Goal: Task Accomplishment & Management: Manage account settings

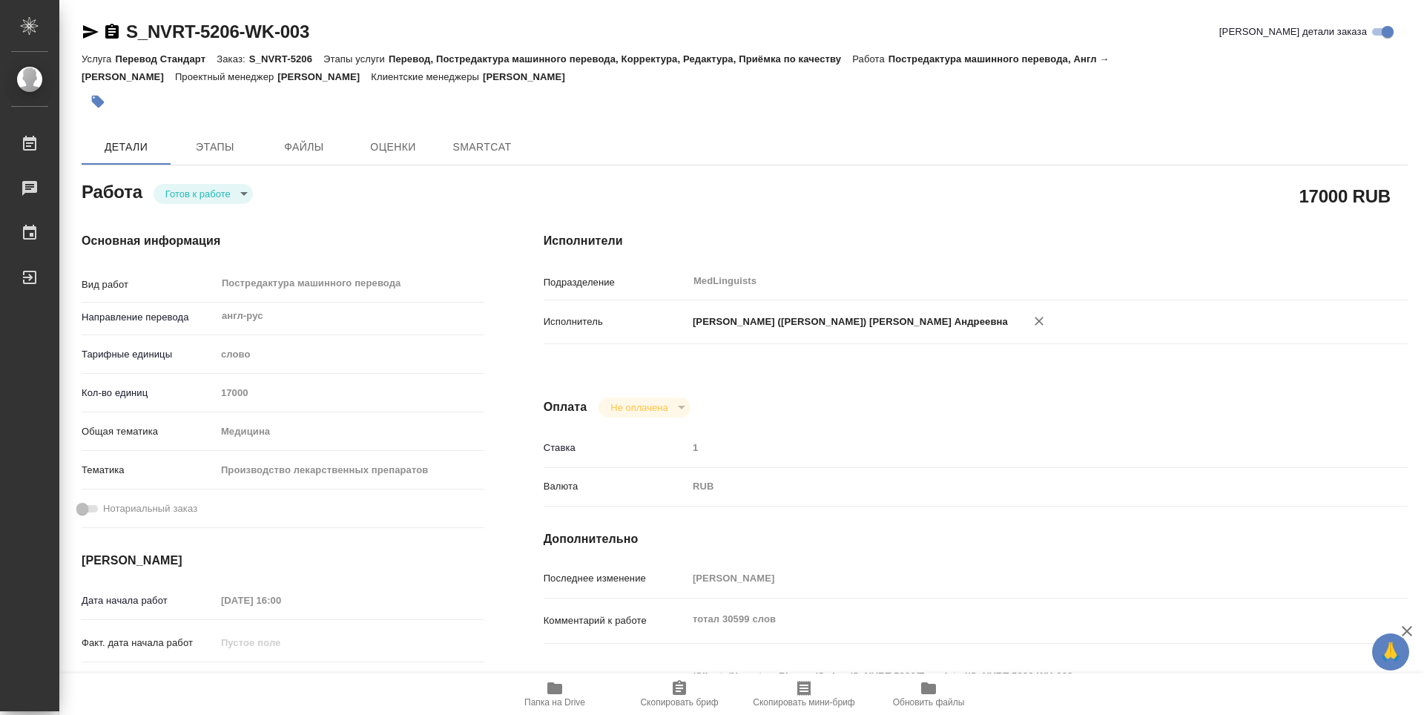
type textarea "x"
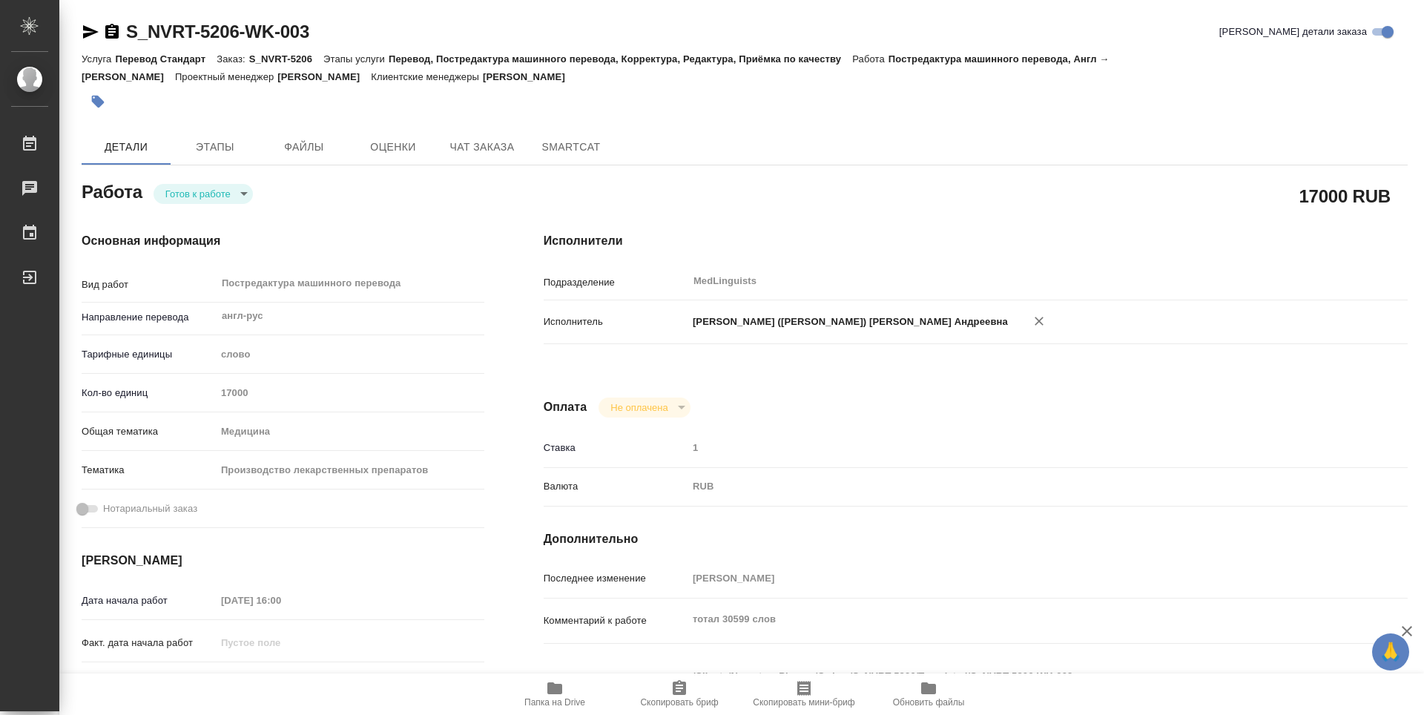
type textarea "x"
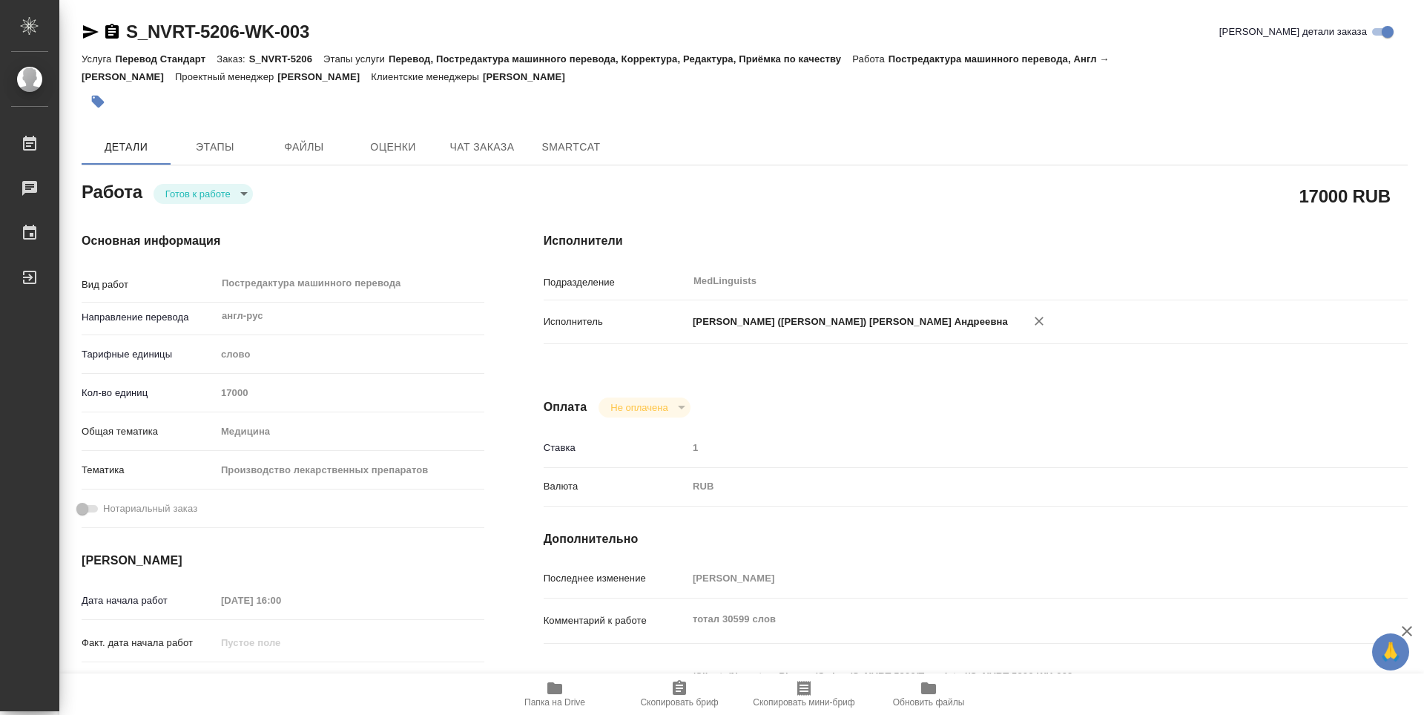
type textarea "x"
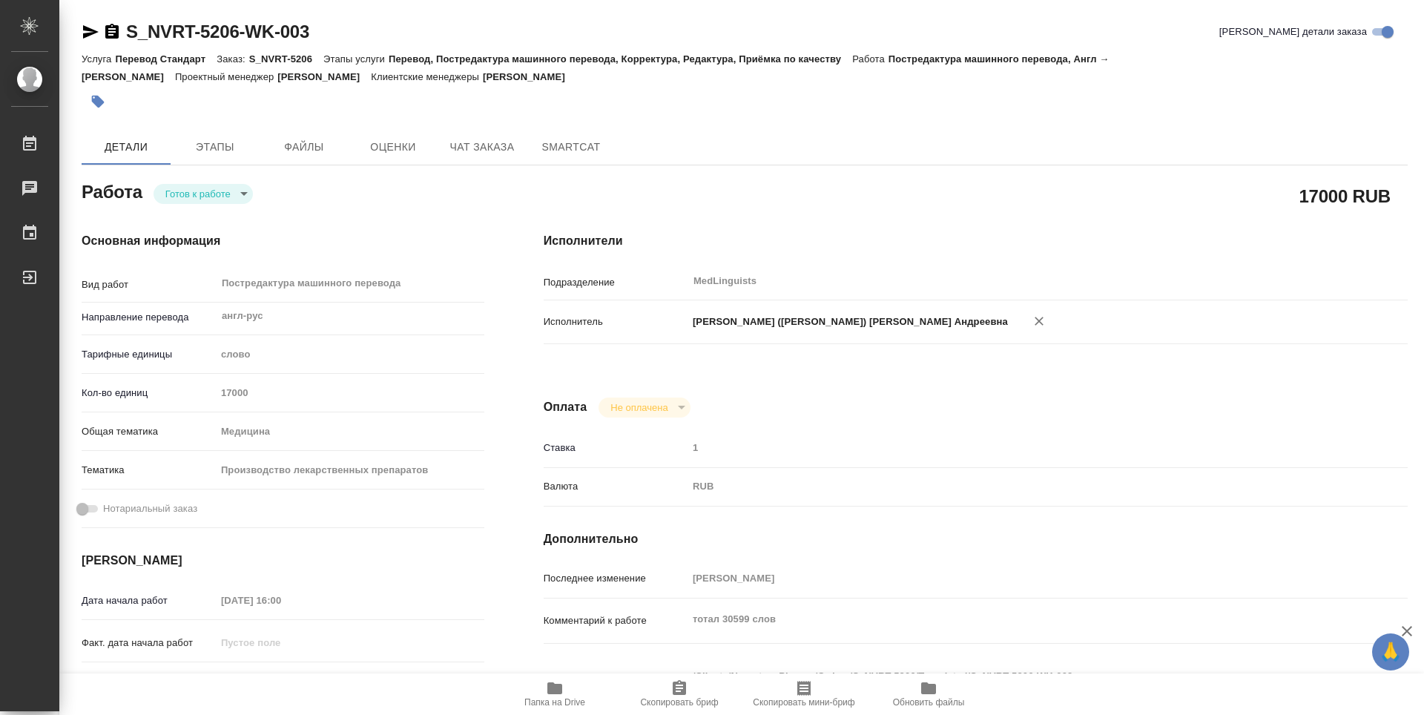
type textarea "x"
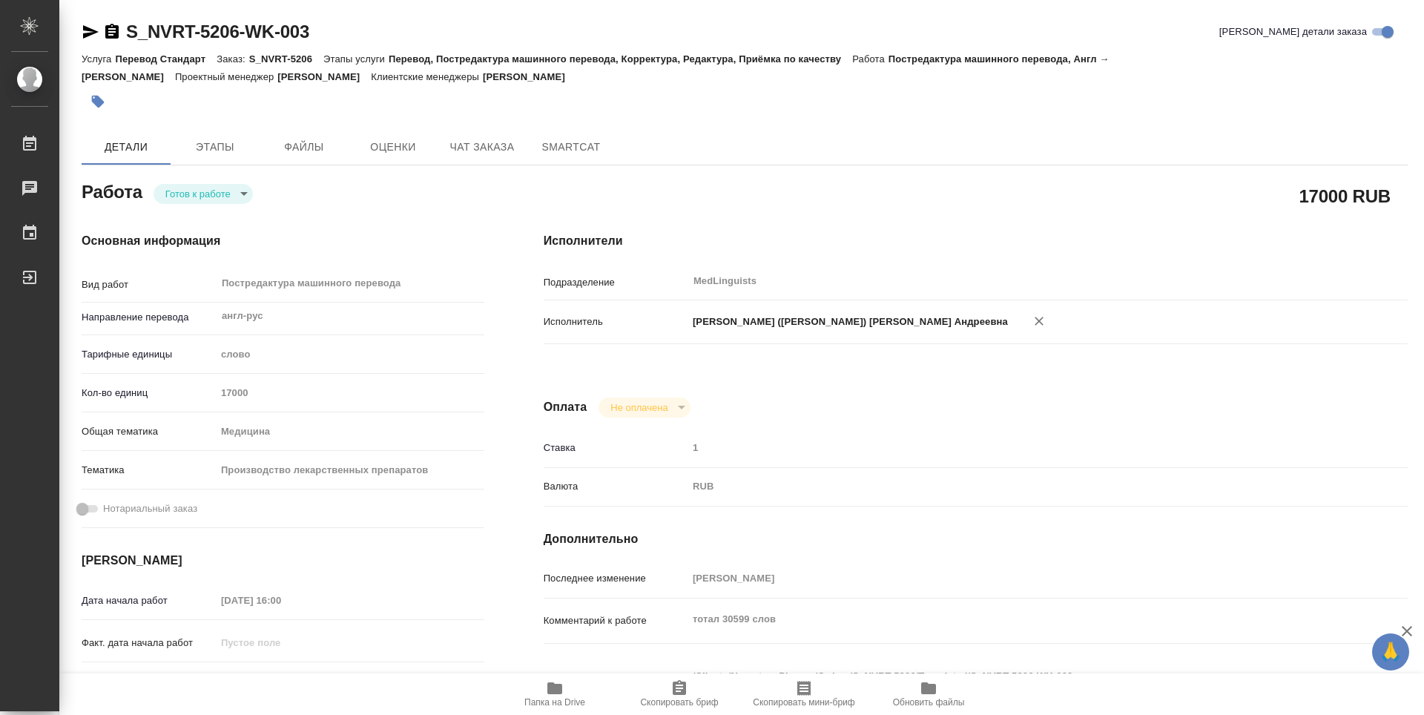
click at [569, 697] on span "Папка на Drive" at bounding box center [554, 702] width 61 height 10
click at [237, 196] on body "🙏 .cls-1 fill:#fff; AWATERA Vasileva Alexandra Работы Чаты График Выйти S_NVRT-…" at bounding box center [712, 357] width 1424 height 715
type textarea "x"
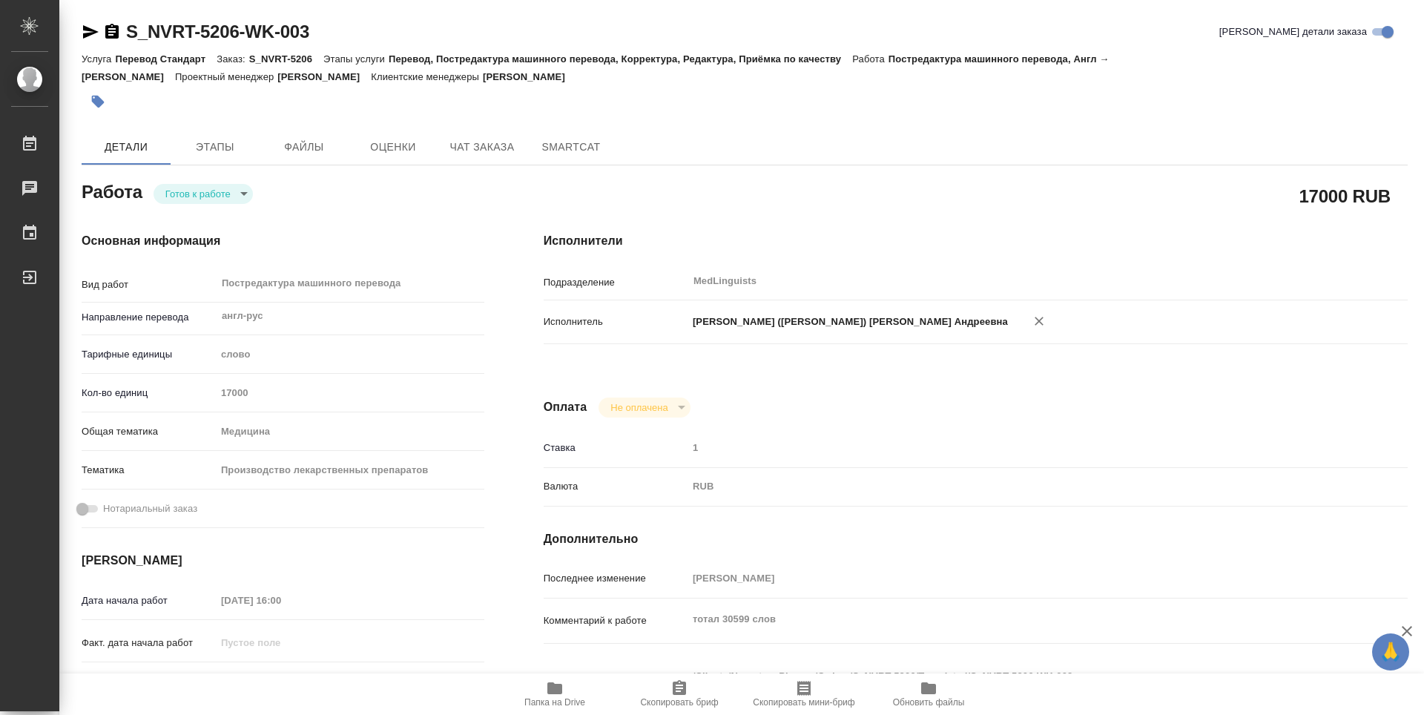
type textarea "x"
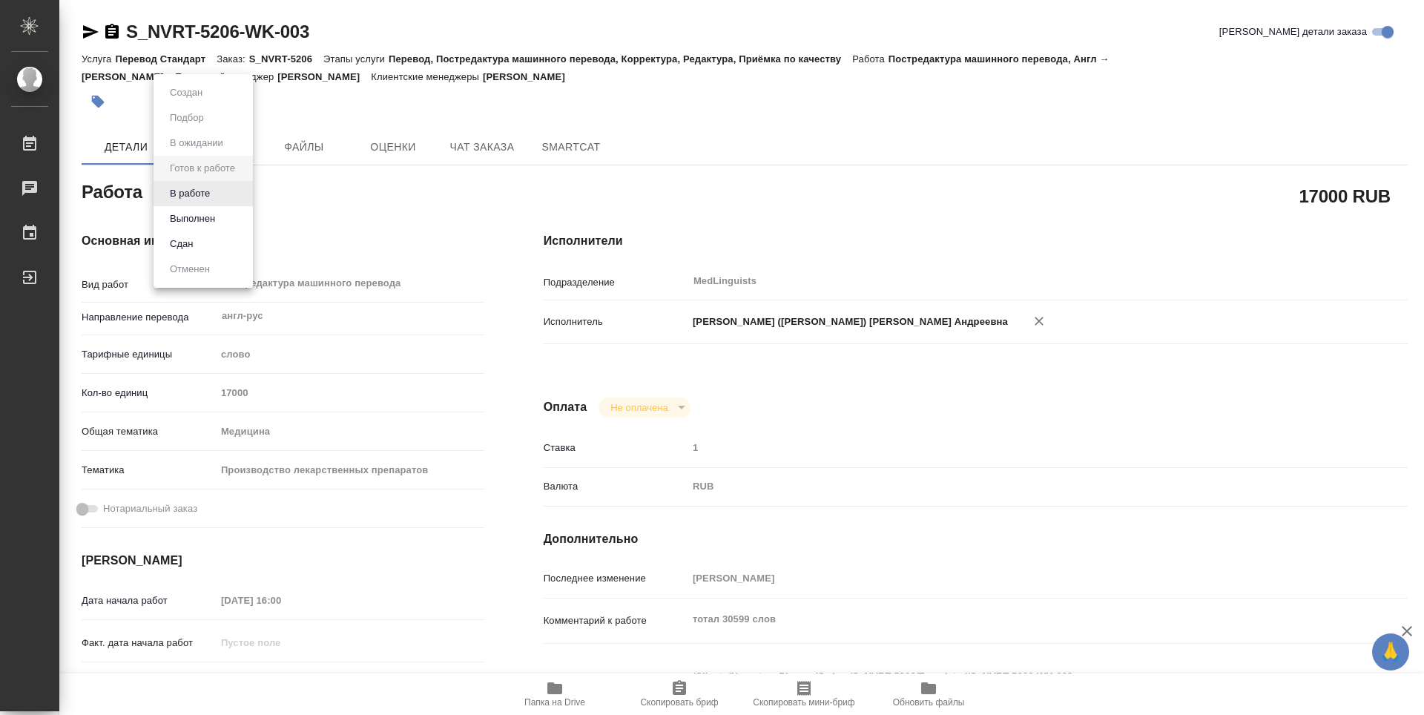
type textarea "x"
click at [220, 213] on li "Выполнен" at bounding box center [203, 218] width 99 height 25
type textarea "x"
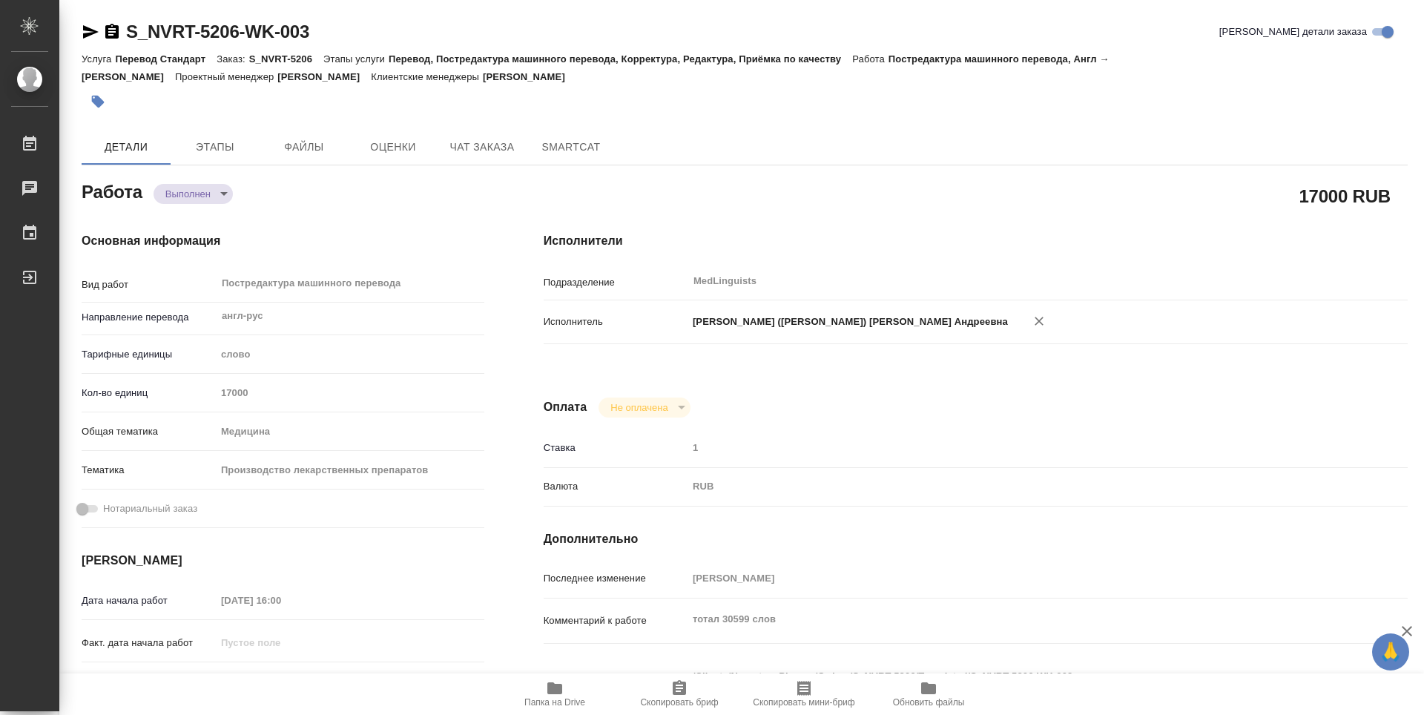
type textarea "x"
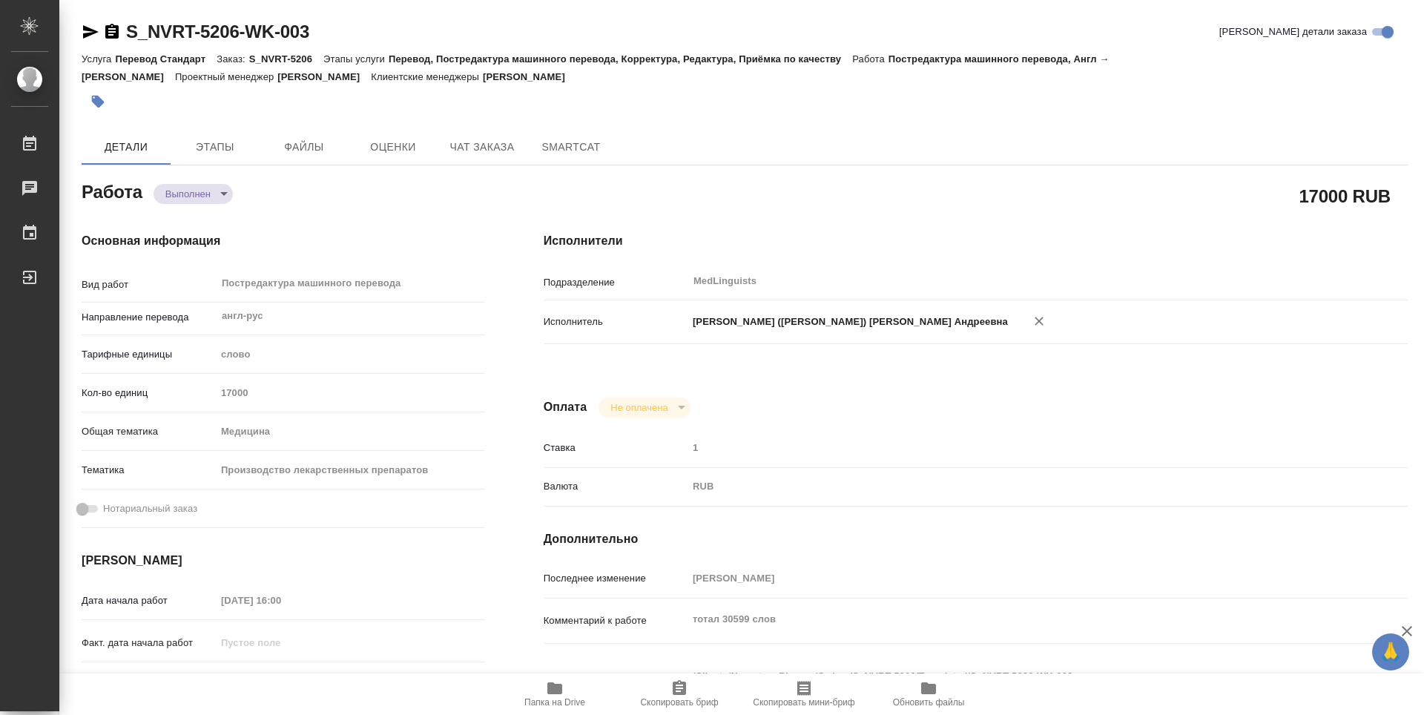
type textarea "x"
